Goal: Information Seeking & Learning: Check status

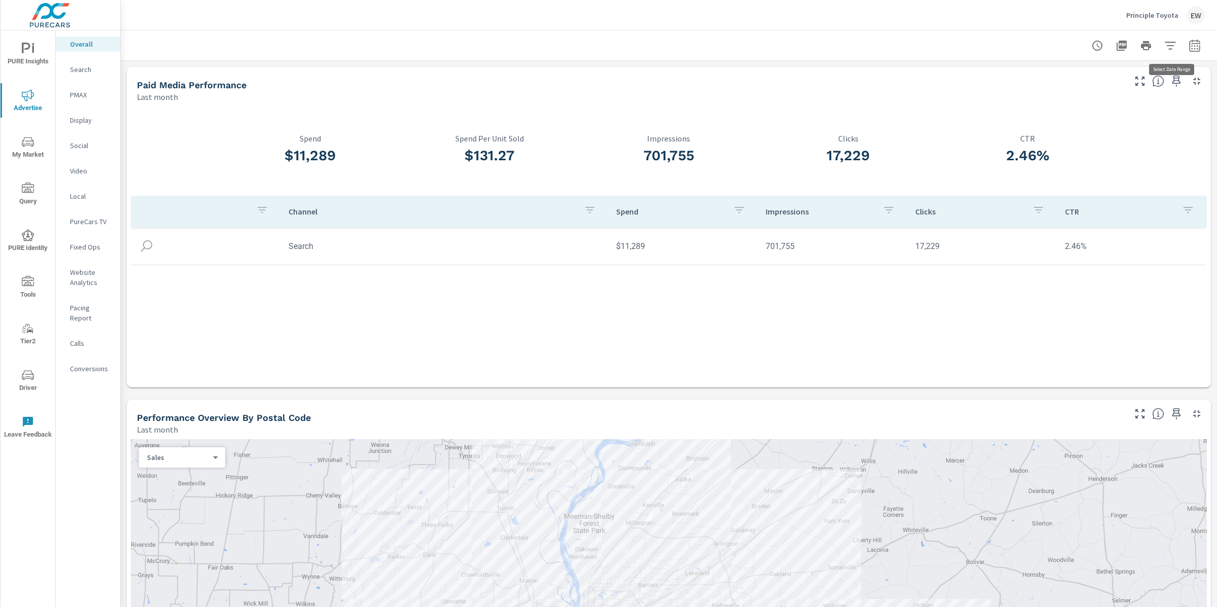
click at [1192, 49] on icon "button" at bounding box center [1195, 47] width 7 height 4
select select "Last month"
click at [1100, 120] on p "+ Add comparison" at bounding box center [1115, 116] width 130 height 12
select select "Previous period"
click at [1082, 178] on span "Apply" at bounding box center [1082, 173] width 42 height 10
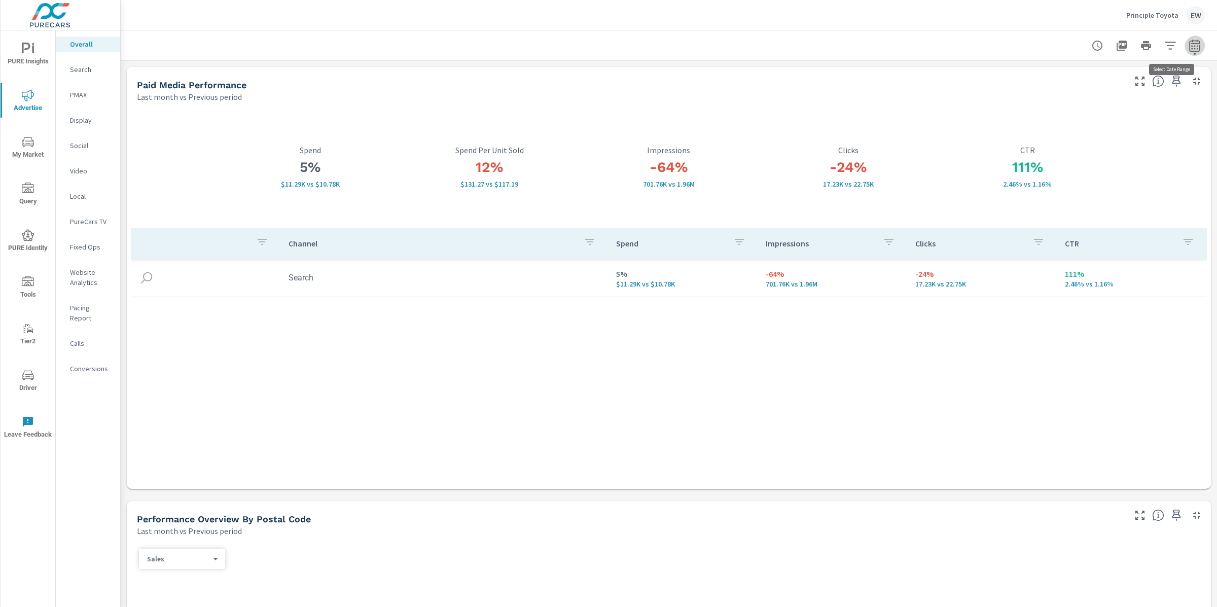
click at [1189, 47] on icon "button" at bounding box center [1195, 46] width 12 height 12
select select "Last month"
select select "Previous period"
click at [1174, 135] on icon "button" at bounding box center [1171, 132] width 7 height 9
click at [1079, 150] on span "Apply" at bounding box center [1082, 145] width 42 height 10
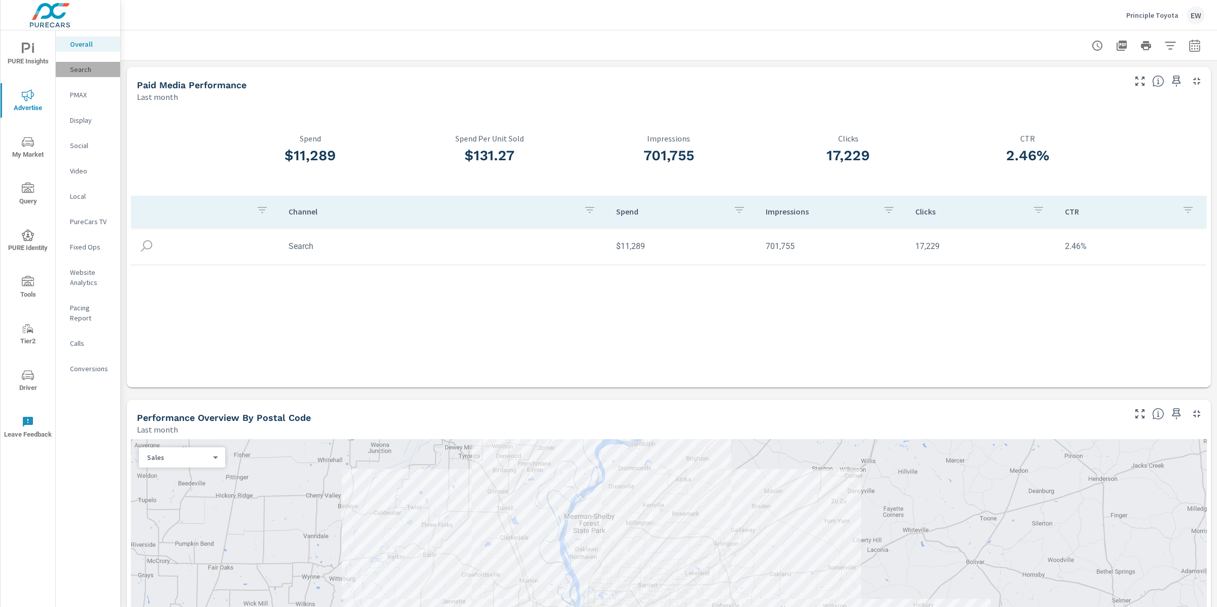
click at [86, 71] on p "Search" at bounding box center [91, 69] width 42 height 10
